Goal: Information Seeking & Learning: Learn about a topic

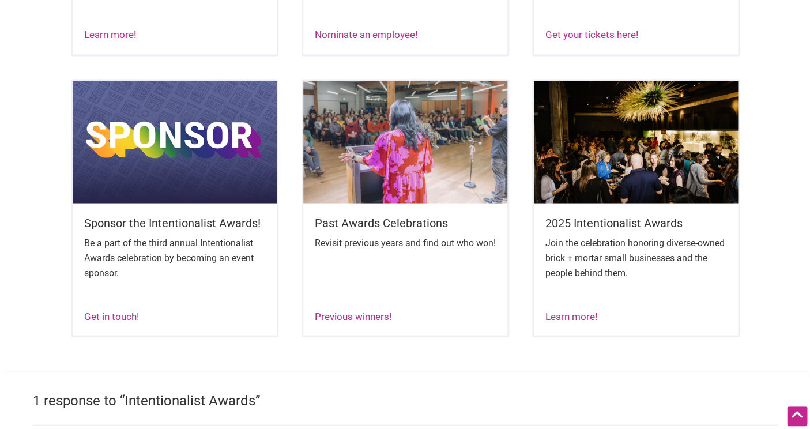
scroll to position [704, 0]
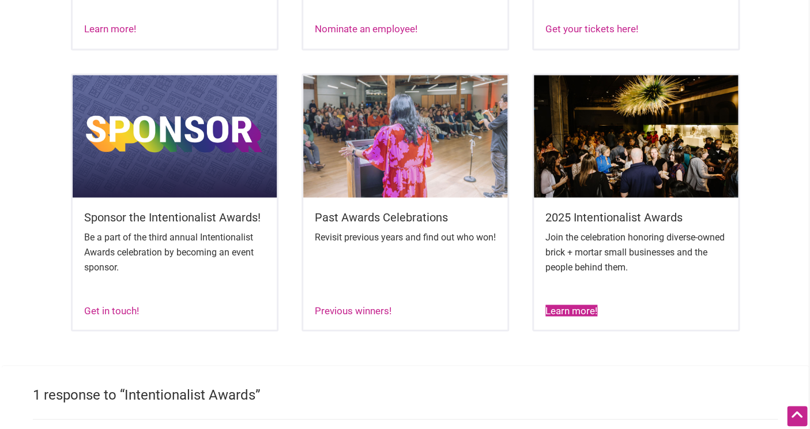
click at [584, 316] on link "Learn more!" at bounding box center [571, 310] width 52 height 12
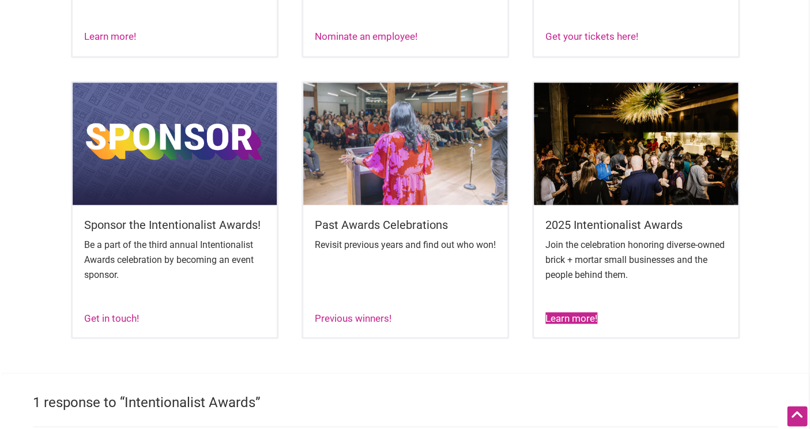
scroll to position [699, 0]
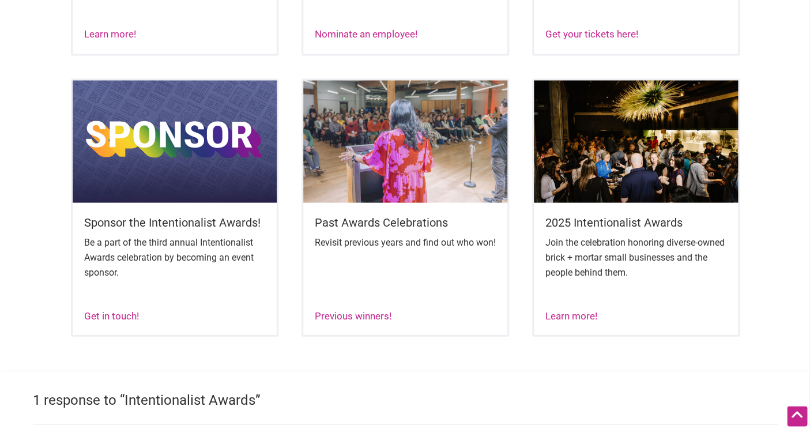
click at [616, 173] on img at bounding box center [636, 141] width 204 height 122
click at [374, 179] on img at bounding box center [405, 141] width 204 height 122
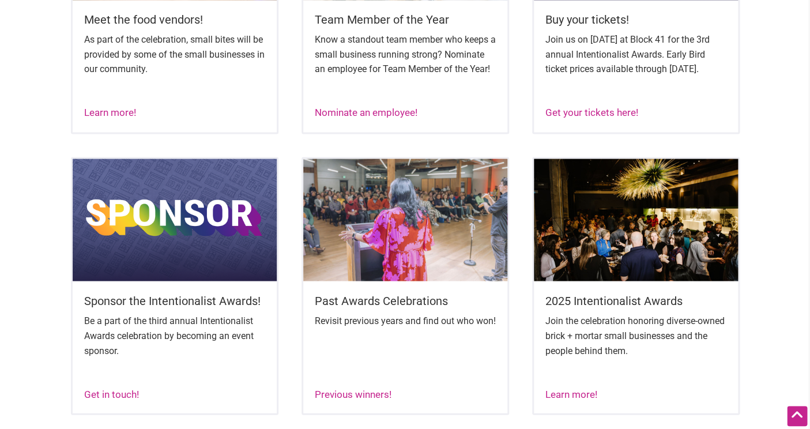
scroll to position [631, 0]
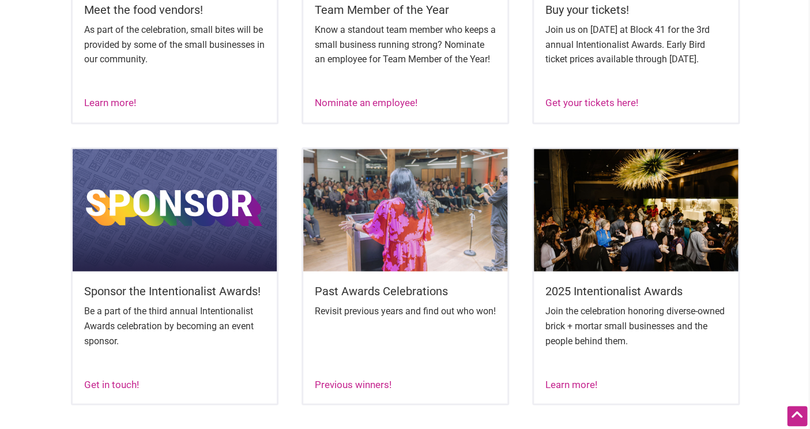
click at [635, 240] on img at bounding box center [636, 210] width 204 height 122
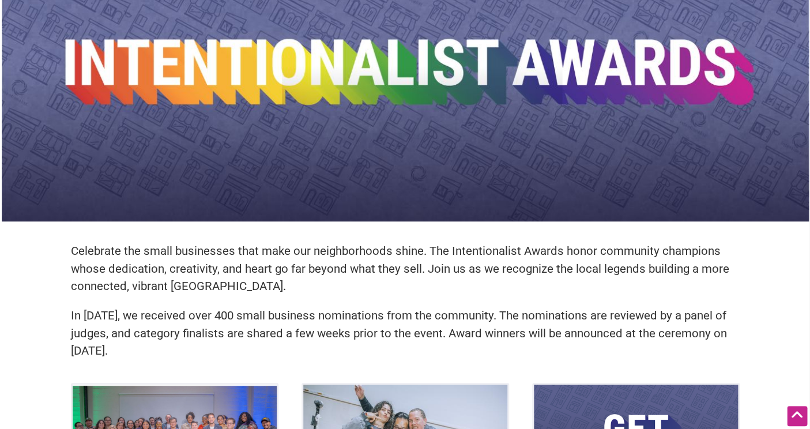
scroll to position [0, 0]
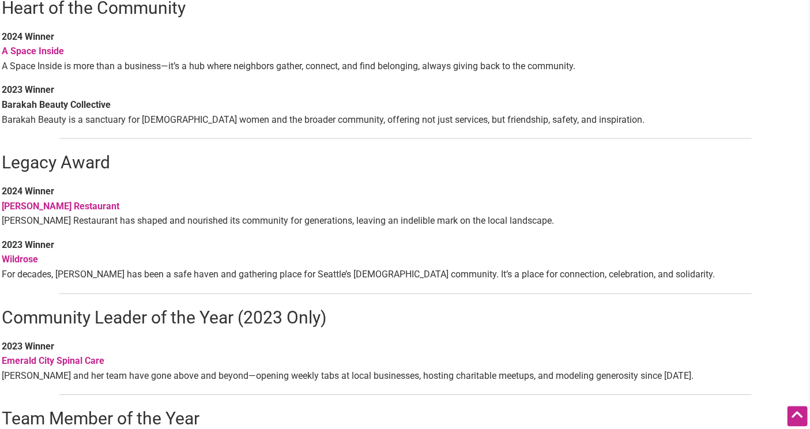
scroll to position [993, 0]
click at [25, 254] on strong "Wildrose" at bounding box center [20, 259] width 36 height 11
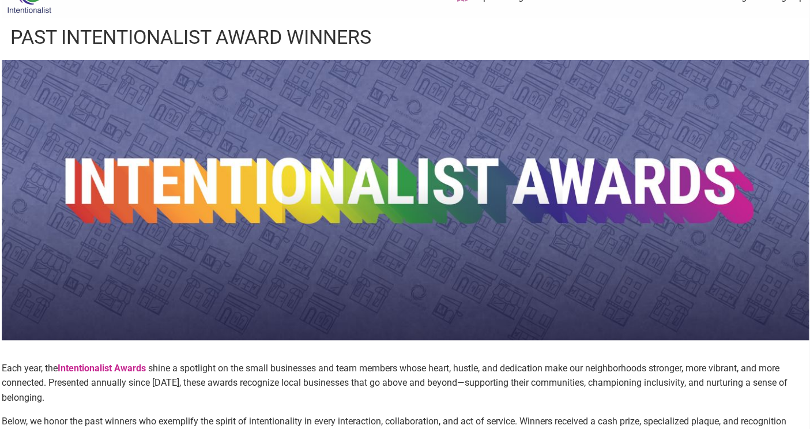
scroll to position [0, 0]
